Goal: Task Accomplishment & Management: Manage account settings

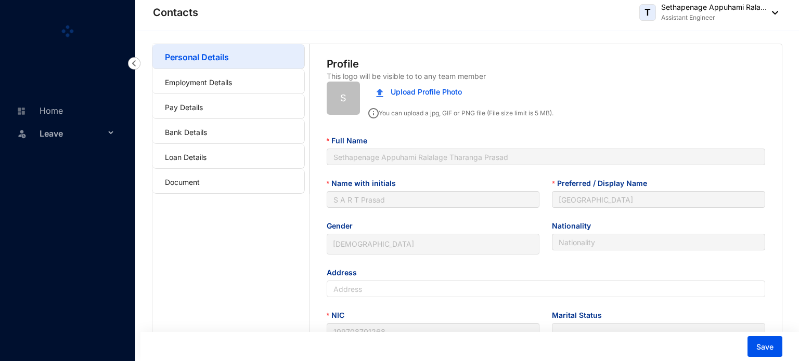
type input "[DATE]"
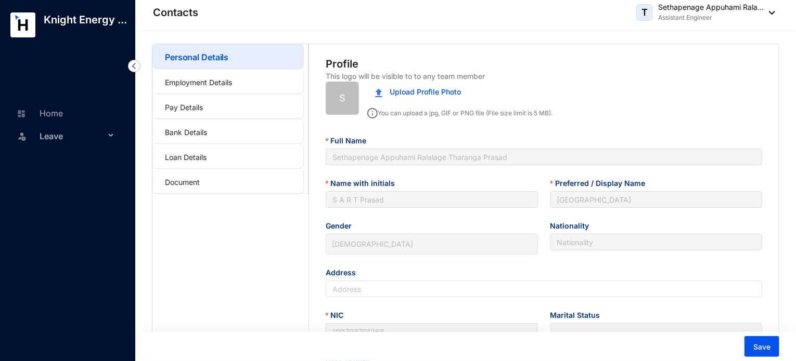
click at [70, 141] on span "Leave" at bounding box center [73, 136] width 66 height 21
click at [66, 187] on link "Balance" at bounding box center [48, 185] width 36 height 9
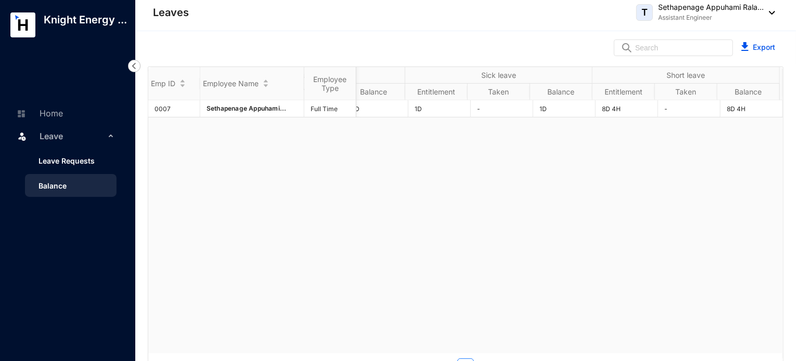
click at [79, 164] on link "Leave Requests" at bounding box center [62, 161] width 64 height 9
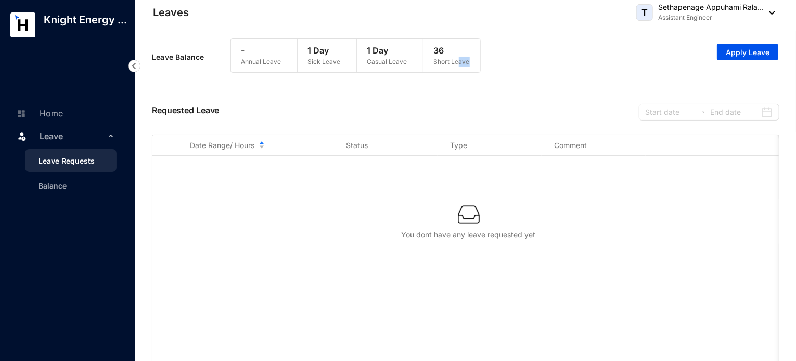
drag, startPoint x: 470, startPoint y: 64, endPoint x: 458, endPoint y: 62, distance: 12.1
click at [458, 62] on div "36 Short Leave" at bounding box center [451, 55] width 57 height 33
click at [458, 62] on p "Short Leave" at bounding box center [452, 62] width 36 height 10
click at [61, 190] on link "Balance" at bounding box center [48, 185] width 36 height 9
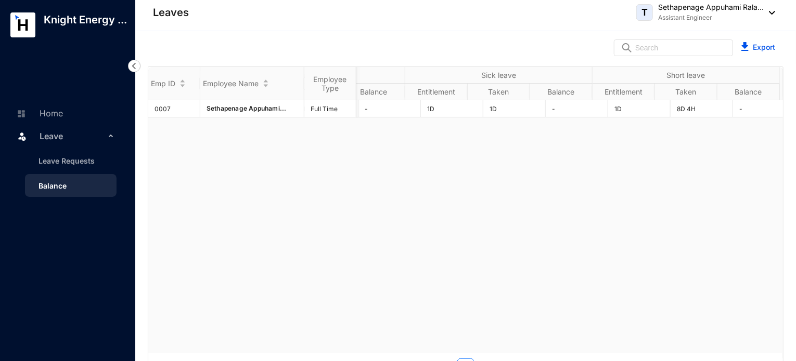
scroll to position [0, 247]
click at [754, 49] on link "Export" at bounding box center [763, 47] width 22 height 9
click at [65, 162] on link "Leave Requests" at bounding box center [62, 161] width 64 height 9
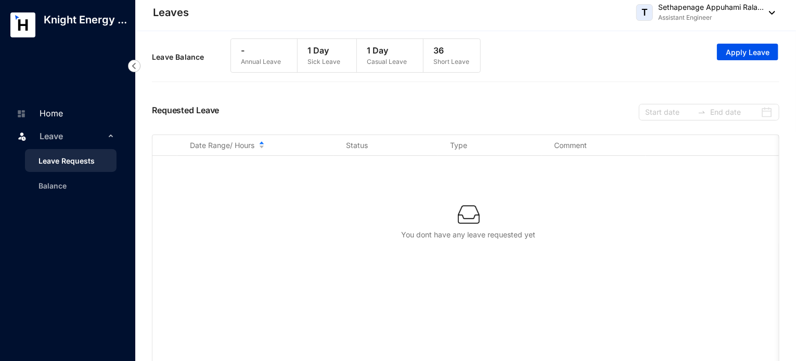
click at [63, 116] on link "Home" at bounding box center [38, 113] width 49 height 10
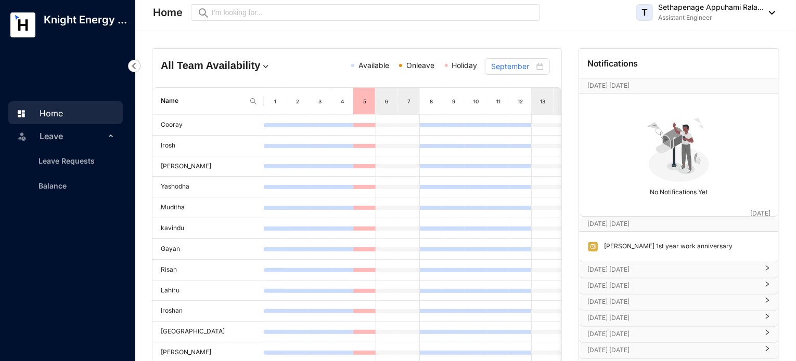
click at [51, 27] on p "Knight Energy ..." at bounding box center [85, 19] width 100 height 15
click at [22, 28] on rect at bounding box center [22, 24] width 25 height 25
click at [770, 11] on img at bounding box center [768, 13] width 11 height 4
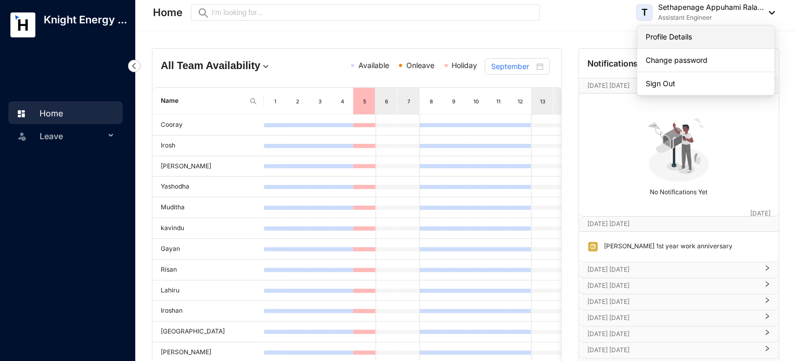
click at [714, 35] on link "Profile Details" at bounding box center [705, 37] width 121 height 10
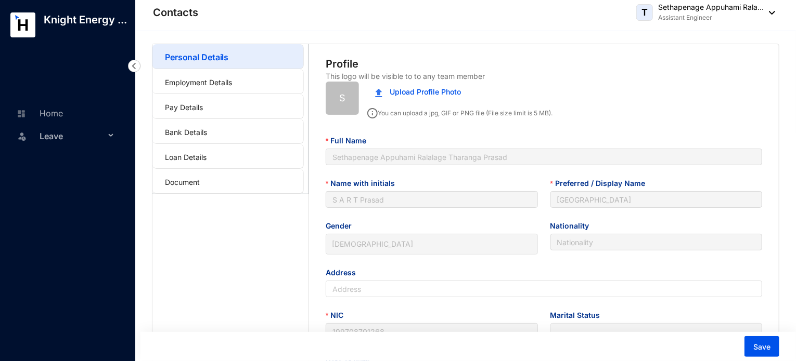
type input "[DATE]"
click at [180, 87] on link "Employment Details" at bounding box center [198, 82] width 67 height 9
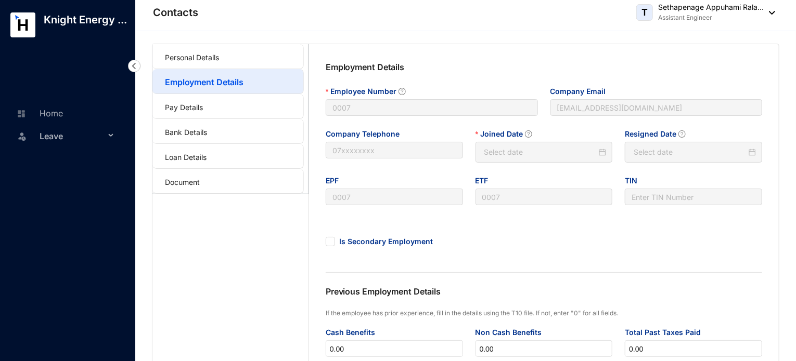
type input "[DATE]"
type input "Invalid Date"
click at [772, 11] on img at bounding box center [768, 13] width 11 height 4
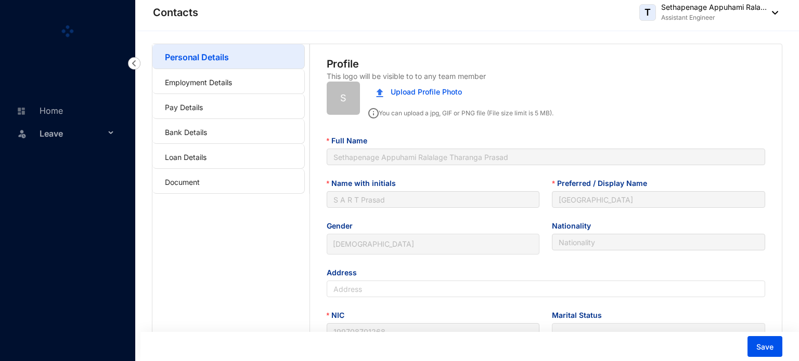
type input "[DATE]"
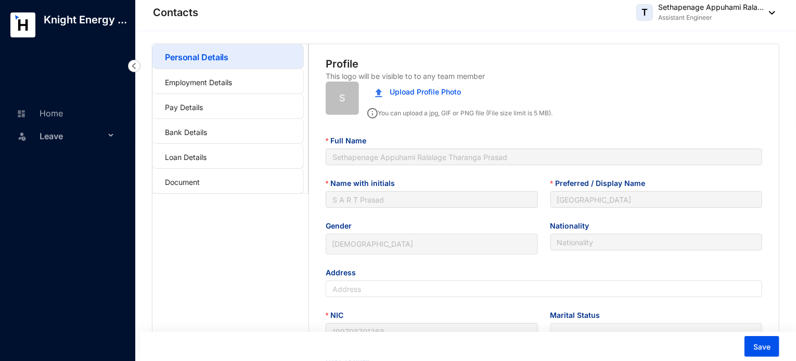
click at [57, 137] on span "Leave" at bounding box center [73, 136] width 66 height 21
click at [69, 161] on link "Leave Requests" at bounding box center [62, 161] width 64 height 9
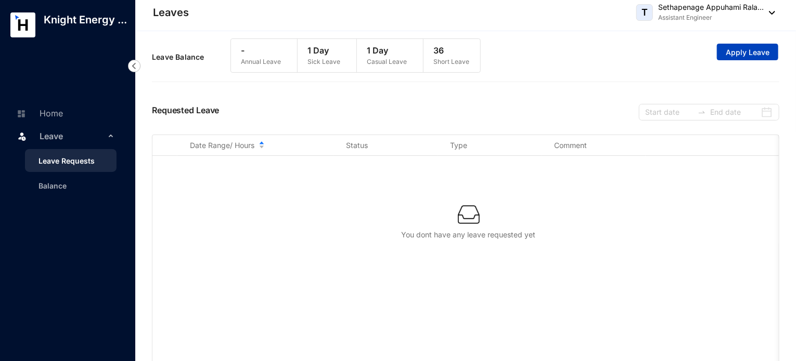
click at [748, 56] on span "Apply Leave" at bounding box center [747, 52] width 44 height 10
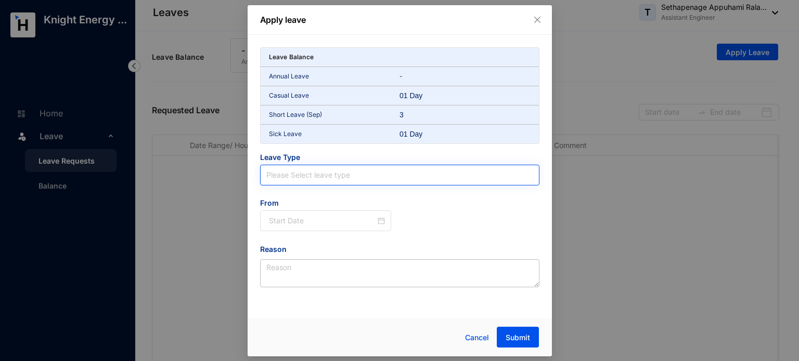
click at [354, 182] on input "search" at bounding box center [399, 175] width 267 height 20
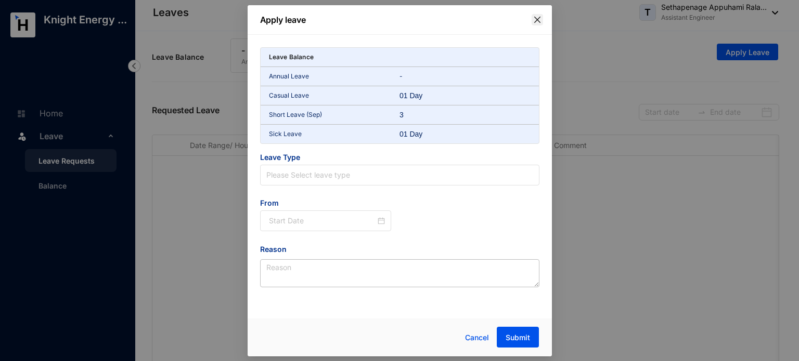
click at [541, 25] on button "Close" at bounding box center [536, 19] width 11 height 11
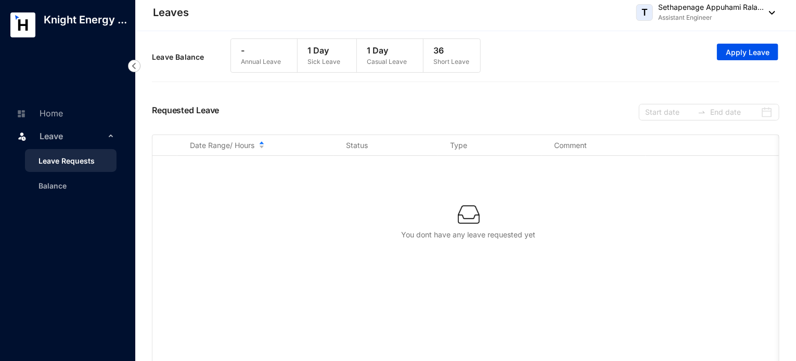
click at [770, 12] on img at bounding box center [768, 13] width 11 height 4
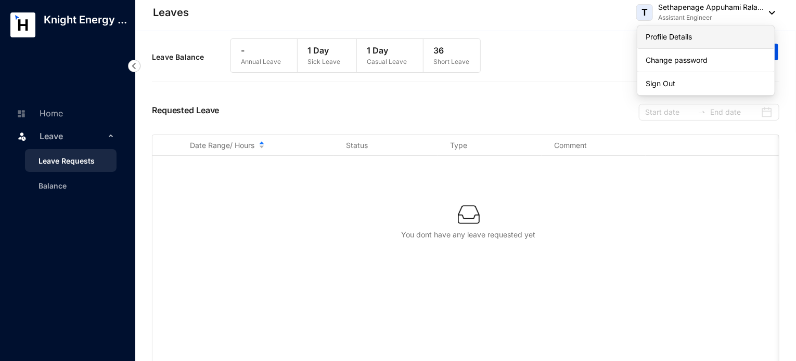
click at [673, 37] on link "Profile Details" at bounding box center [705, 37] width 121 height 10
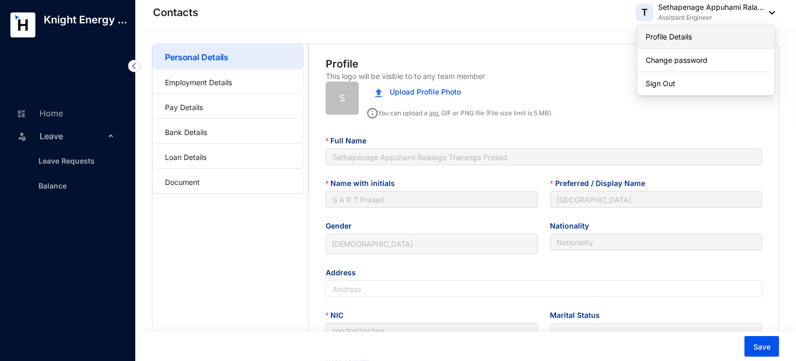
type input "[DATE]"
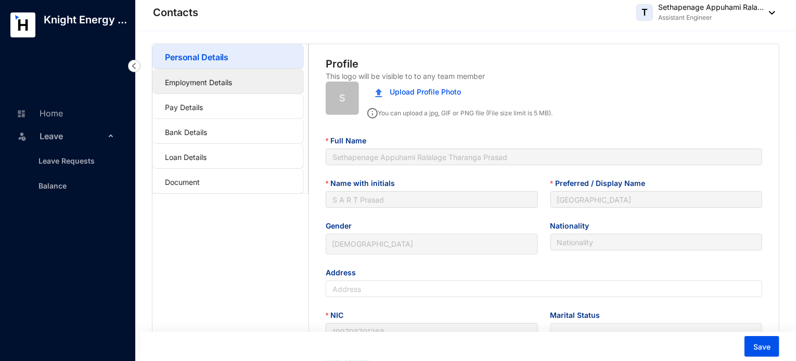
click at [209, 85] on link "Employment Details" at bounding box center [198, 82] width 67 height 9
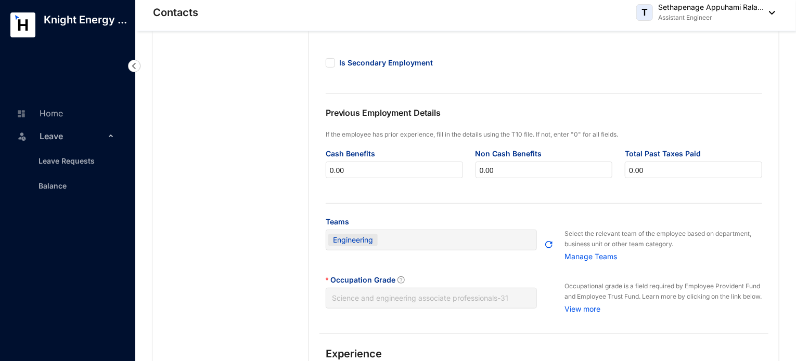
scroll to position [181, 0]
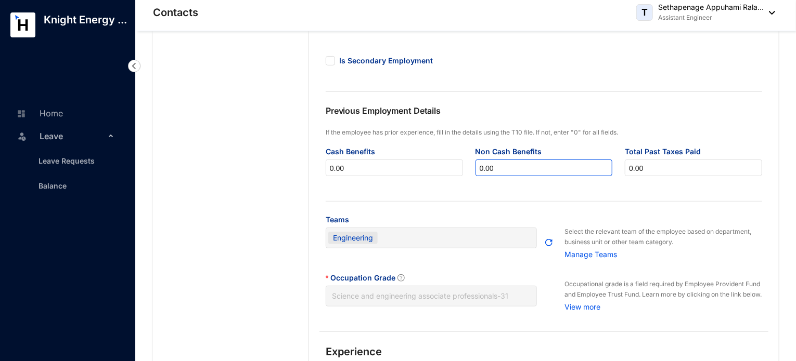
click at [513, 172] on input "0.00" at bounding box center [544, 168] width 136 height 17
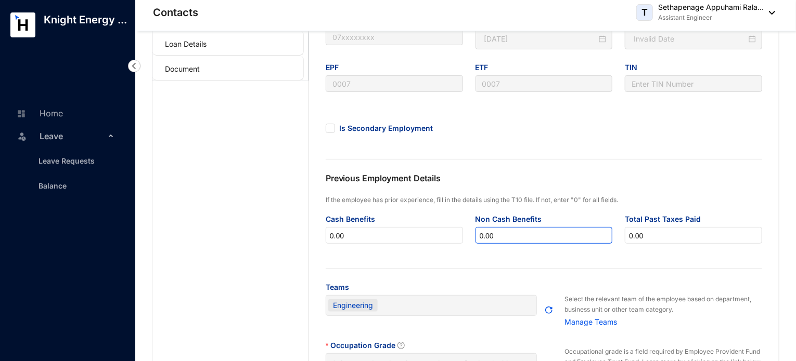
scroll to position [113, 0]
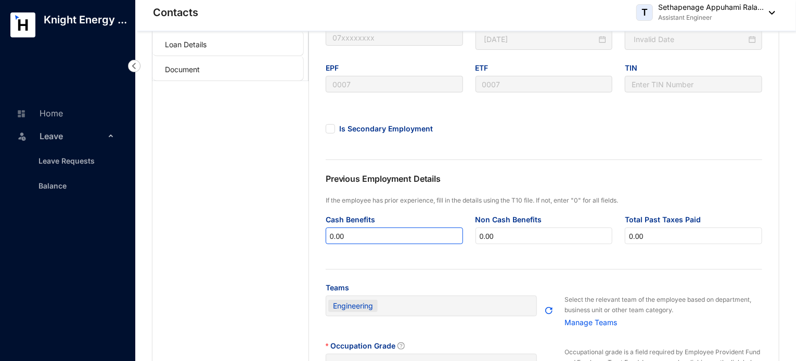
click at [369, 232] on input "0.00" at bounding box center [394, 236] width 136 height 17
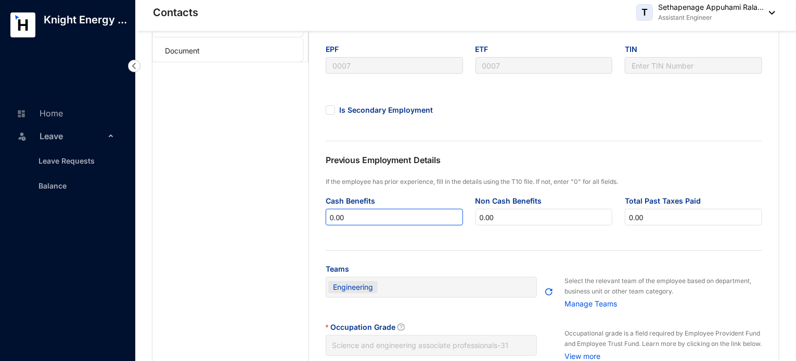
scroll to position [0, 0]
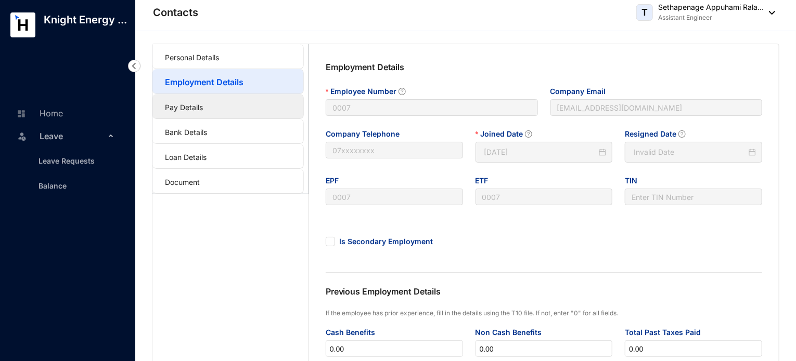
click at [203, 109] on link "Pay Details" at bounding box center [184, 107] width 38 height 9
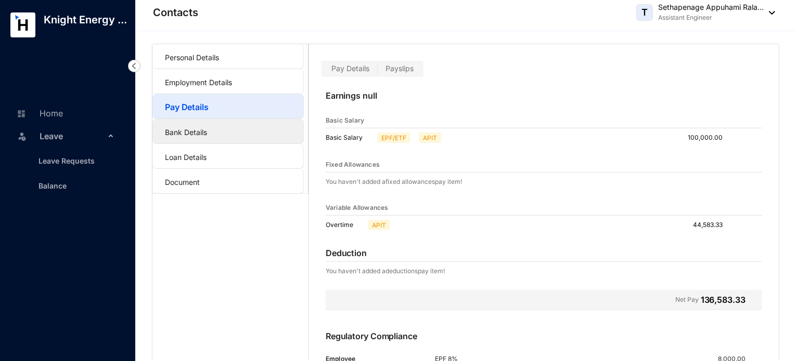
click at [207, 135] on link "Bank Details" at bounding box center [186, 132] width 42 height 9
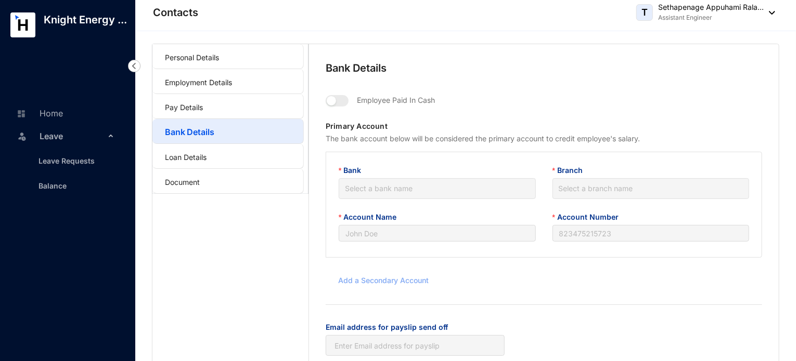
type input "Bank of Ceylon"
type input "83061473"
type input "tharanga@slpg.lk"
click at [206, 160] on link "Loan Details" at bounding box center [186, 157] width 42 height 9
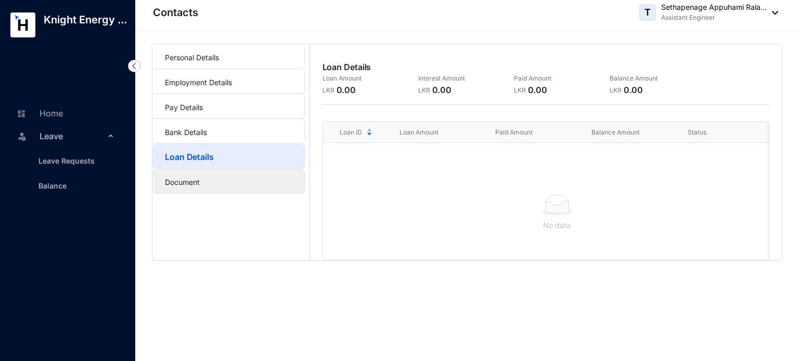
click at [200, 187] on link "Document" at bounding box center [182, 182] width 35 height 9
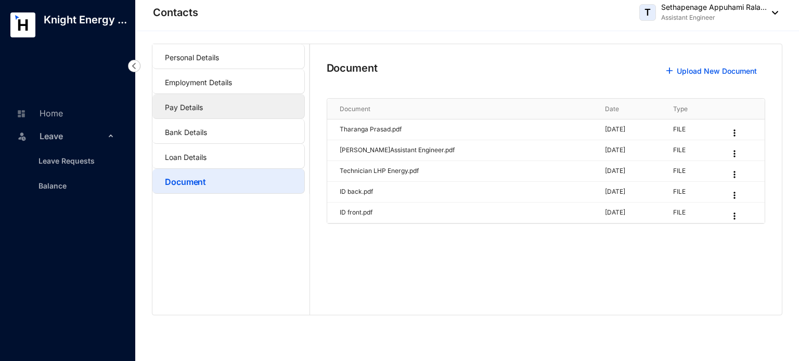
click at [203, 108] on link "Pay Details" at bounding box center [184, 107] width 38 height 9
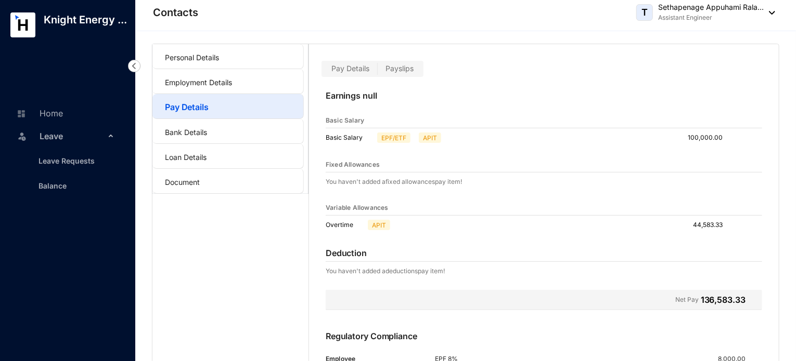
click at [377, 70] on label "Payslips" at bounding box center [399, 69] width 44 height 12
click at [377, 71] on input "Payslips" at bounding box center [377, 71] width 0 height 0
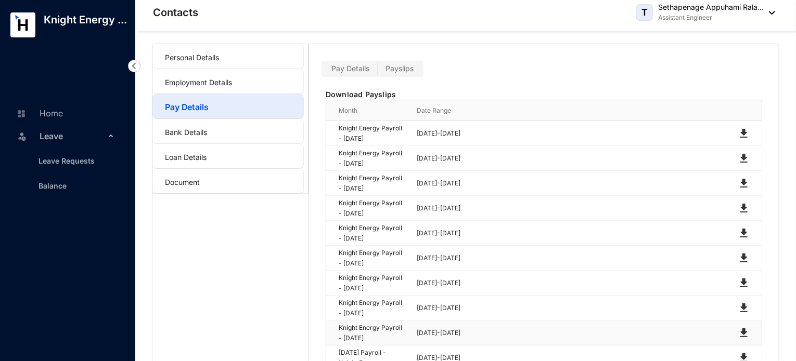
scroll to position [71, 0]
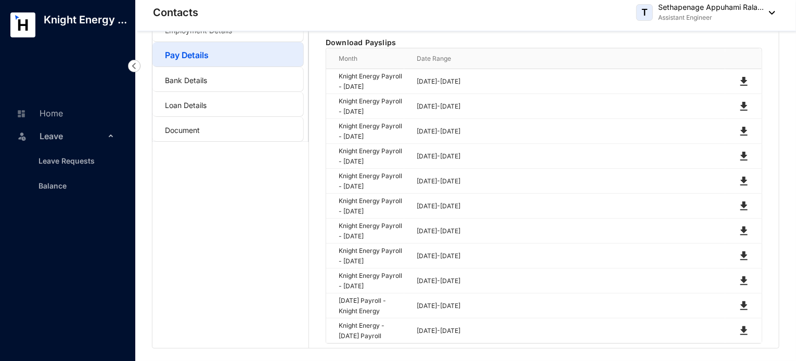
click at [547, 48] on th "Date Range" at bounding box center [564, 58] width 321 height 21
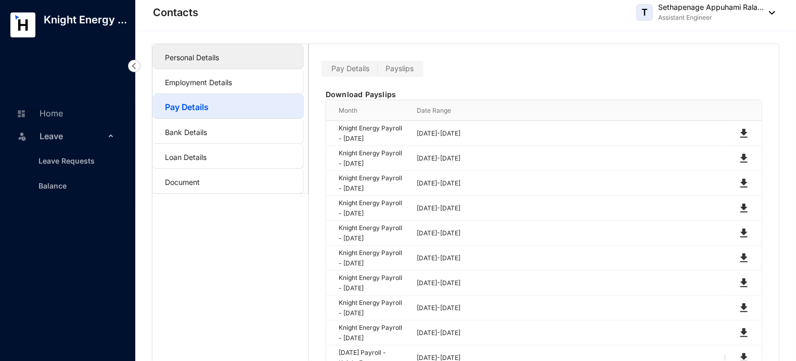
click at [201, 62] on link "Personal Details" at bounding box center [192, 57] width 54 height 9
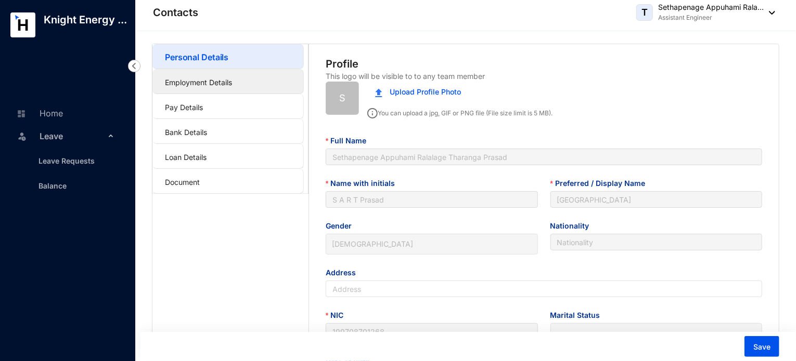
type input "[DATE]"
click at [71, 165] on link "Leave Requests" at bounding box center [62, 161] width 64 height 9
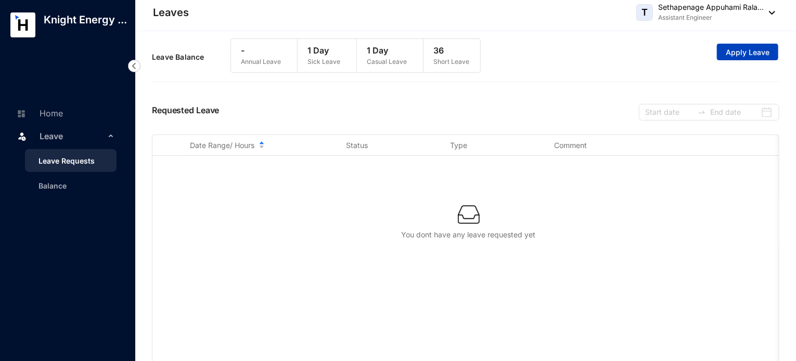
click at [754, 54] on span "Apply Leave" at bounding box center [747, 52] width 44 height 10
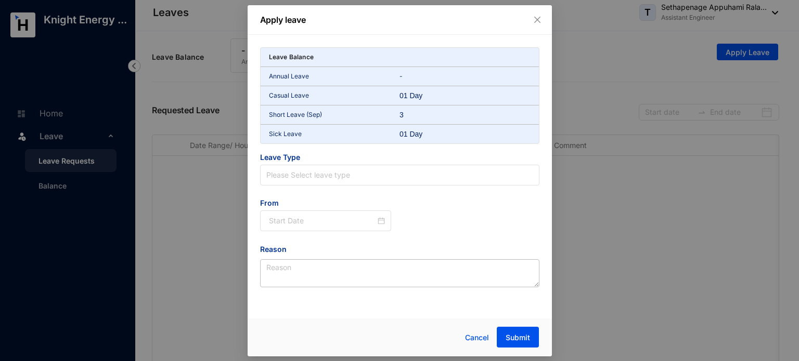
click at [367, 163] on span "Leave Type" at bounding box center [399, 158] width 279 height 12
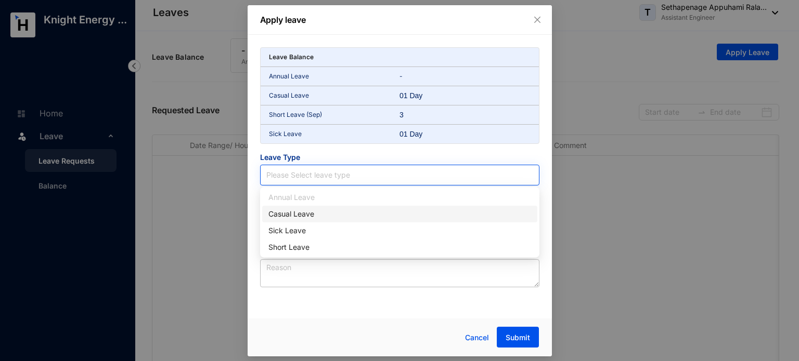
click at [372, 174] on input "search" at bounding box center [399, 175] width 267 height 20
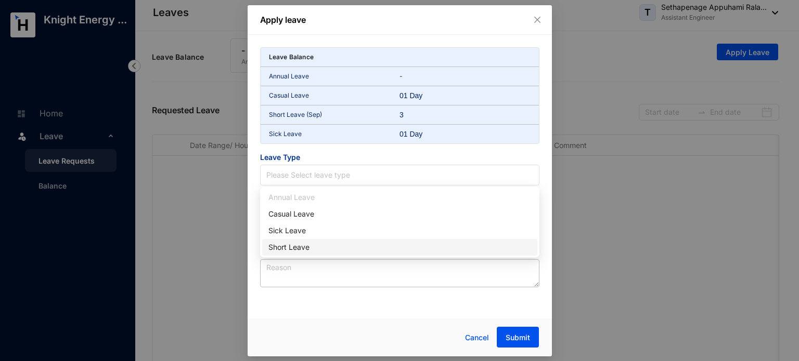
click at [463, 316] on div "Apply leave Leave Balance Annual Leave - Casual Leave 01 Day Short Leave (Sep) …" at bounding box center [399, 180] width 304 height 351
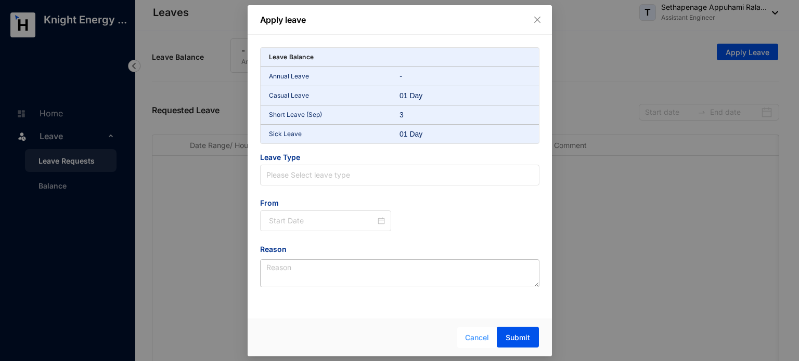
click at [477, 340] on span "Cancel" at bounding box center [477, 337] width 24 height 11
